Goal: Find contact information: Find contact information

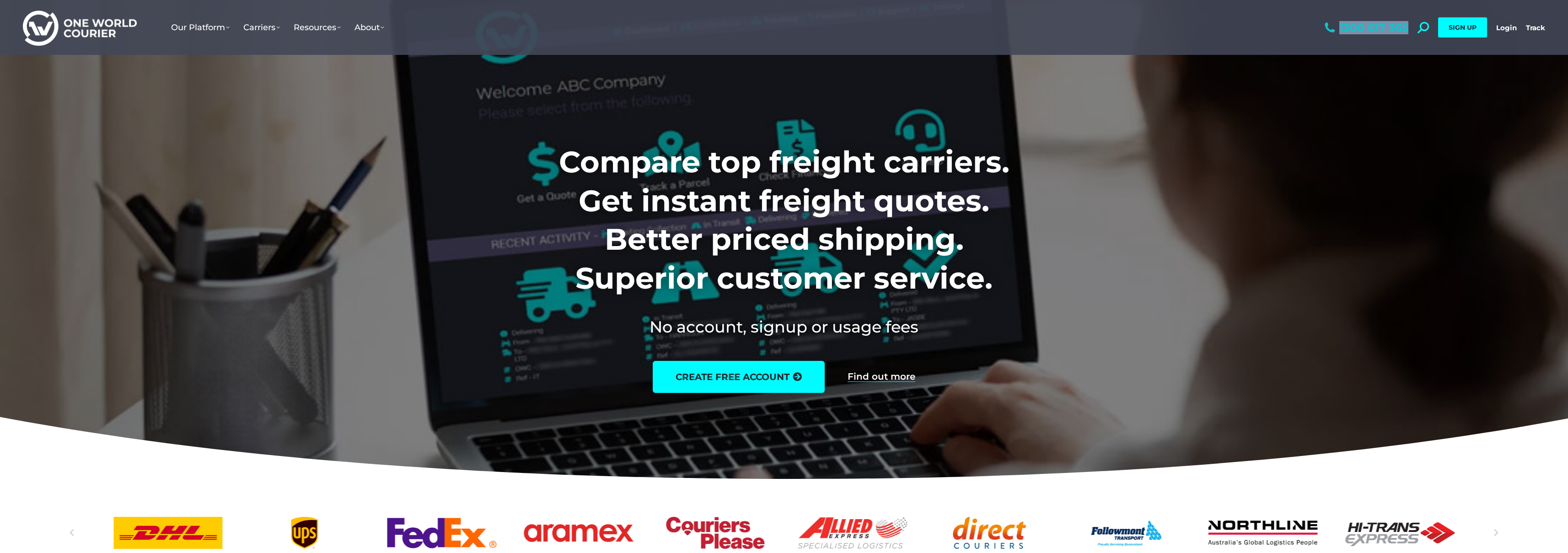
drag, startPoint x: 1409, startPoint y: 28, endPoint x: 1407, endPoint y: 32, distance: 4.5
click at [1407, 32] on div "1300 617 365 Search: *** SIGN UP Login Login Track Track SIGN UP" at bounding box center [1433, 27] width 223 height 55
copy link "1300 617 365"
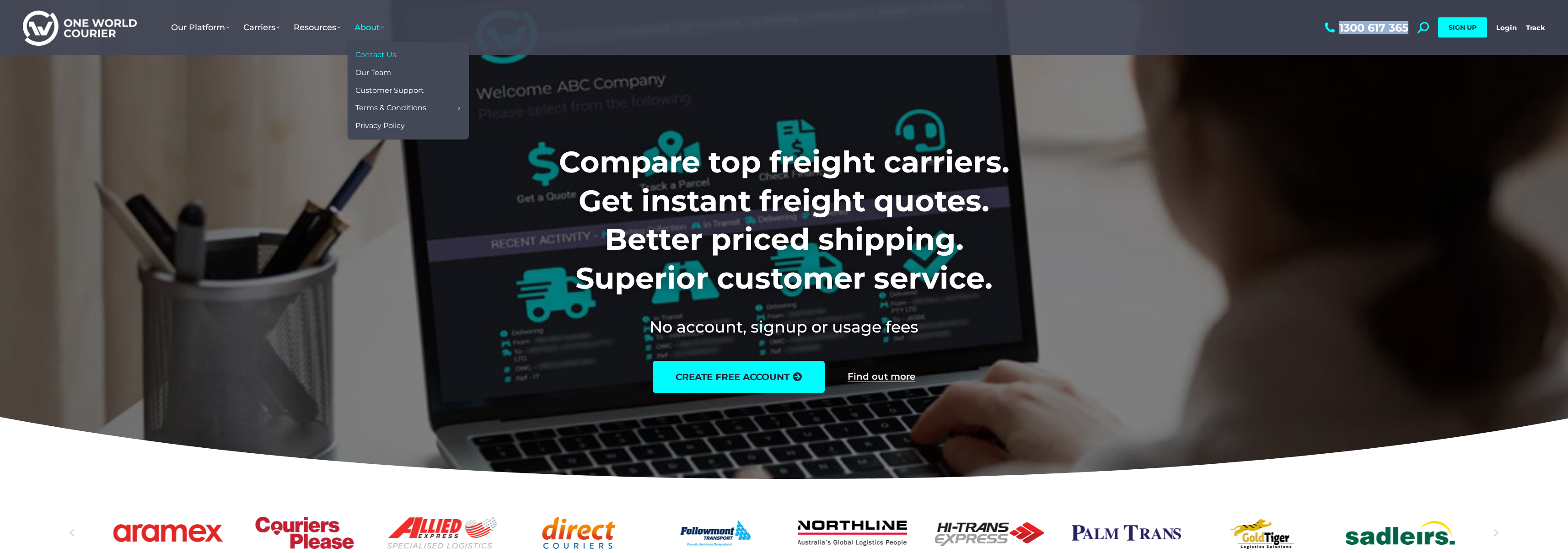
click at [394, 56] on span "Contact Us" at bounding box center [375, 55] width 41 height 10
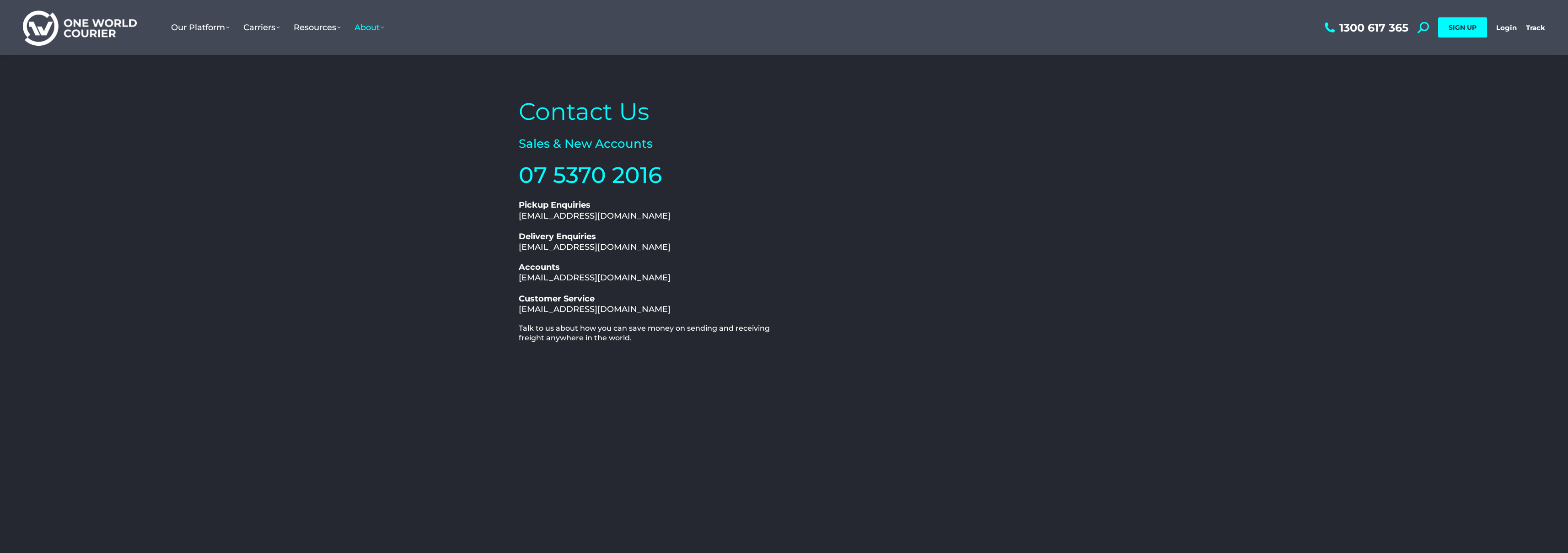
drag, startPoint x: 660, startPoint y: 215, endPoint x: 550, endPoint y: 215, distance: 110.0
click at [550, 215] on h2 "Pickup Enquiries pickup@oneworldcourier.com.au" at bounding box center [649, 211] width 261 height 21
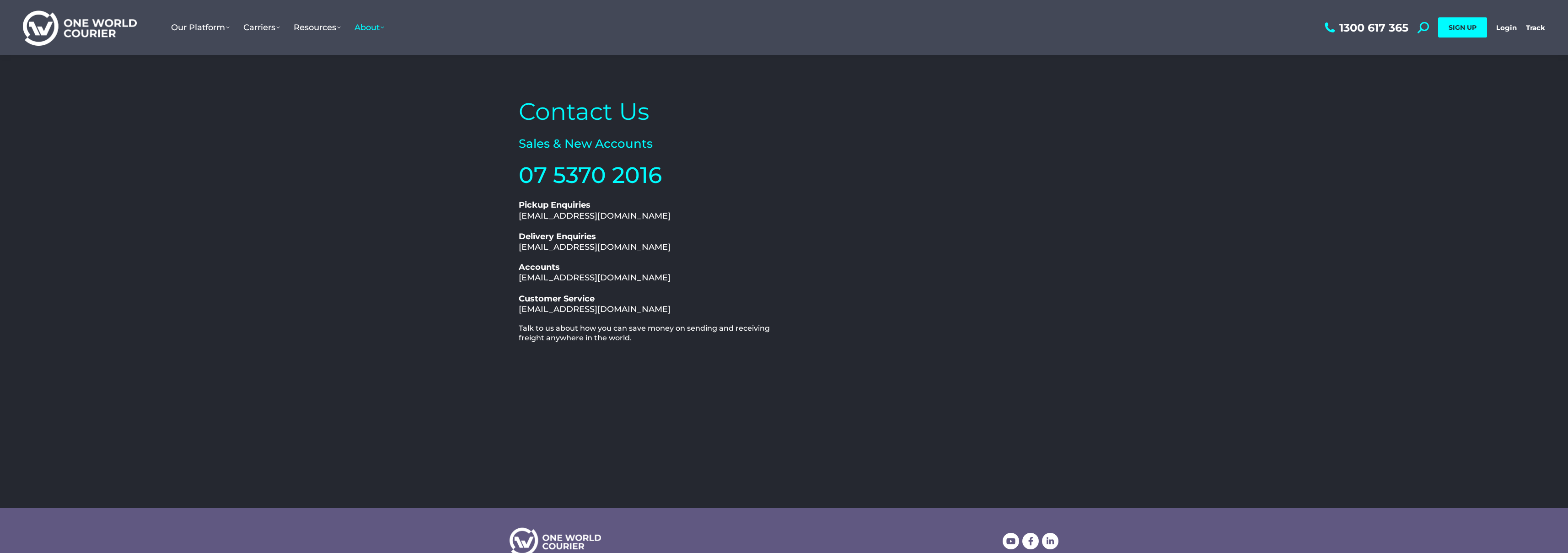
copy link "@oneworldcourier.com.au"
click at [1547, 165] on div "Contact Us Sales & New Accounts 07 5370 2016 1300 617 365 Pickup Enquiries pick…" at bounding box center [784, 281] width 1568 height 454
